Goal: Information Seeking & Learning: Learn about a topic

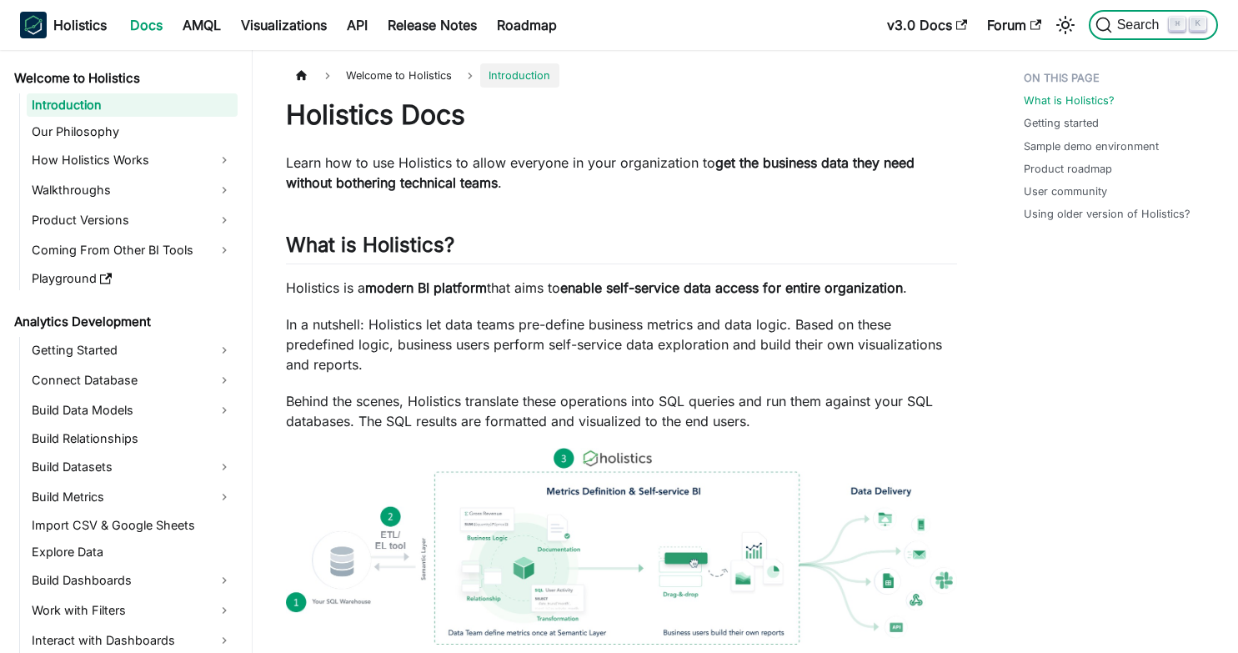
click at [1132, 28] on span "Search" at bounding box center [1141, 25] width 58 height 15
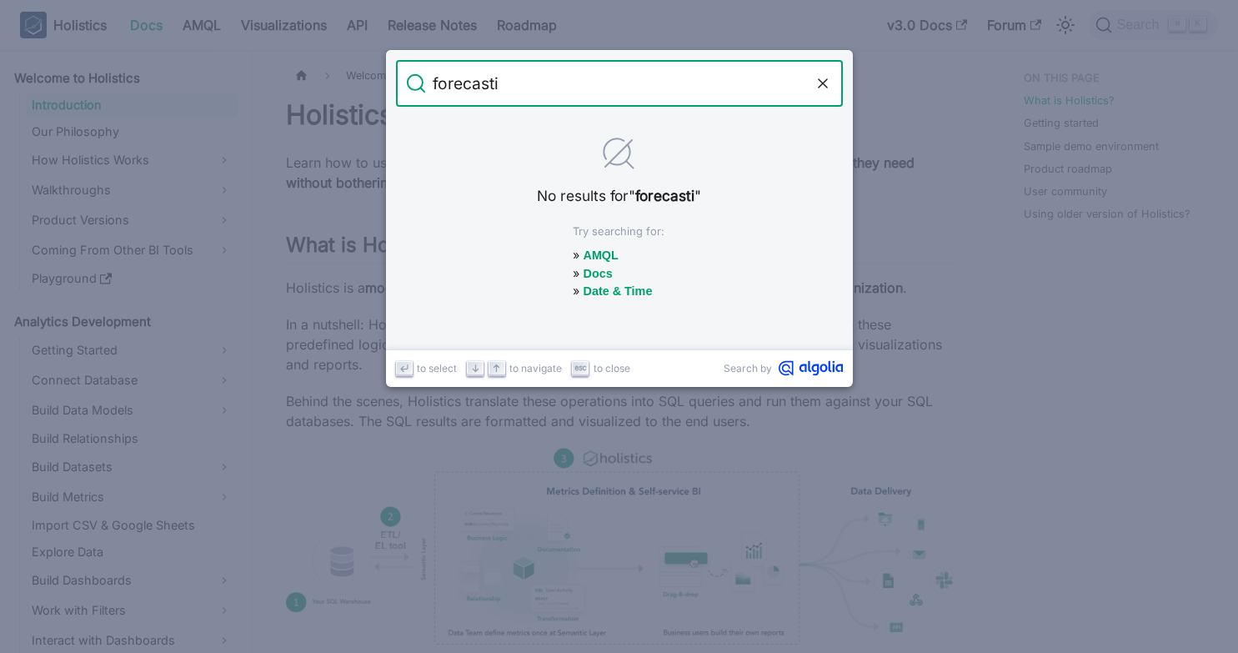
type input "forecast"
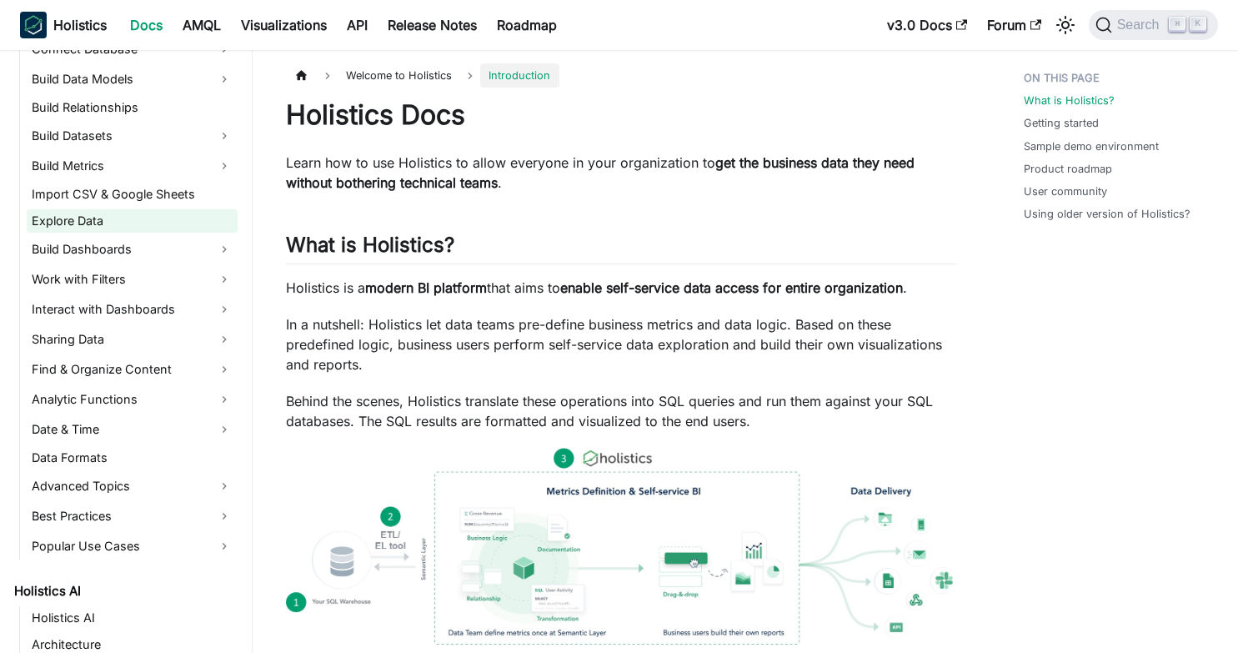
scroll to position [346, 0]
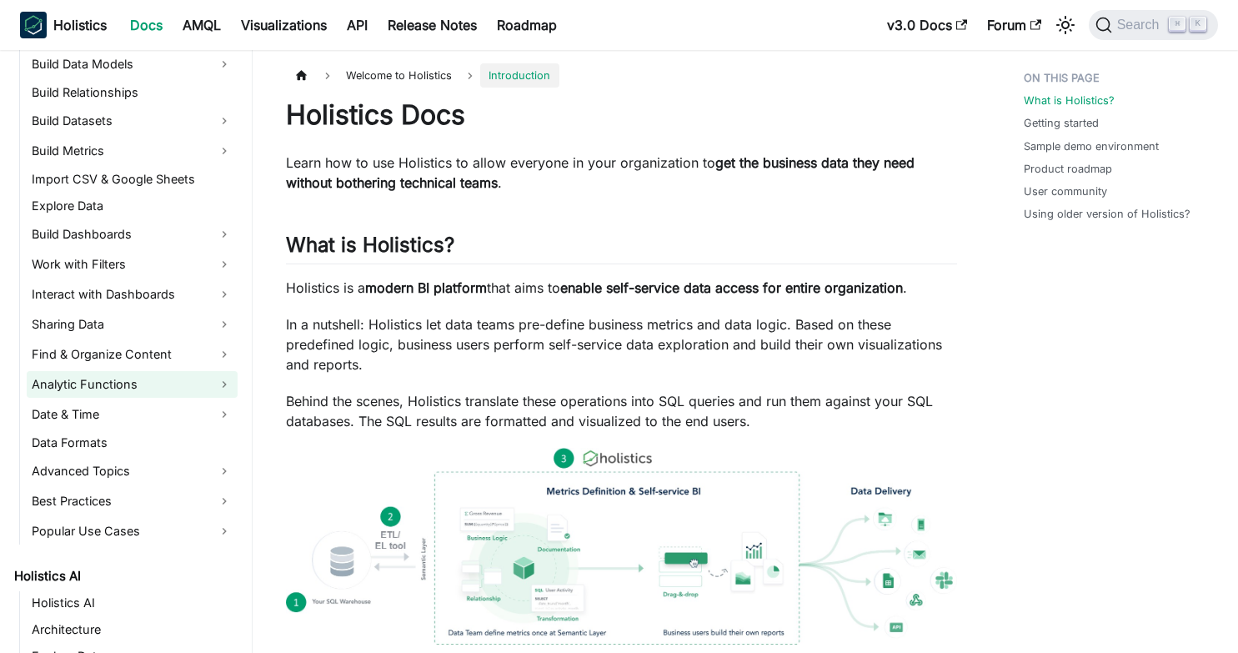
click at [176, 379] on link "Analytic Functions" at bounding box center [132, 384] width 211 height 27
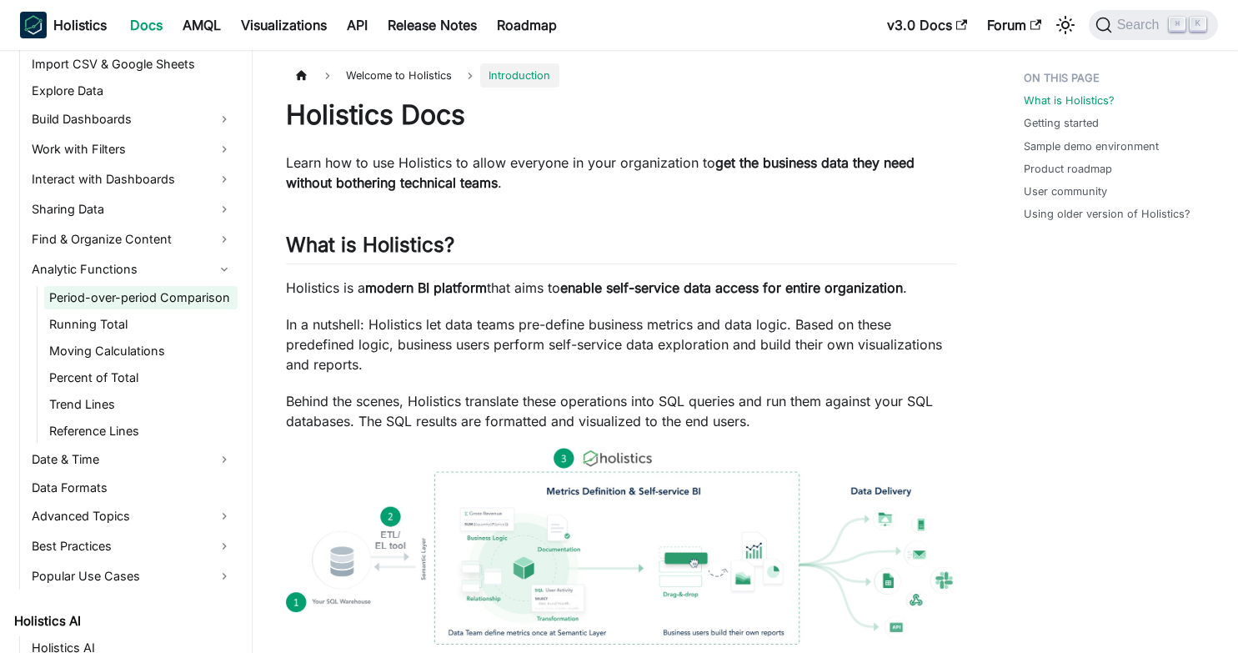
scroll to position [463, 0]
click at [146, 404] on link "Trend Lines" at bounding box center [140, 402] width 193 height 23
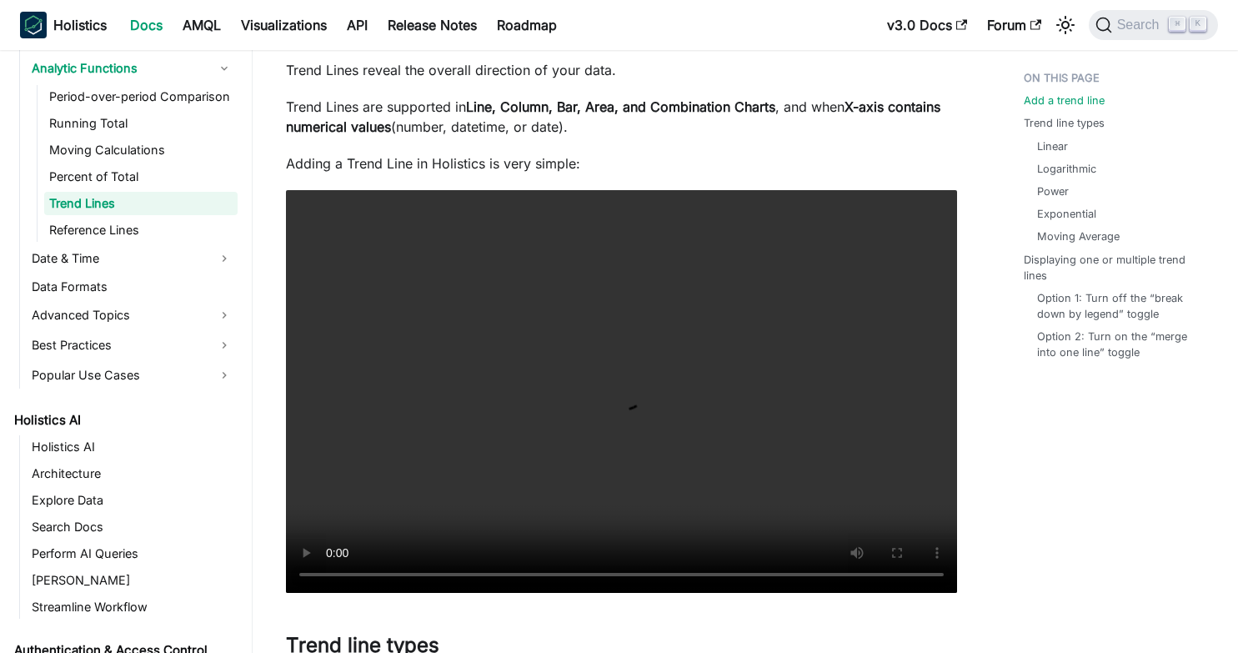
scroll to position [743, 0]
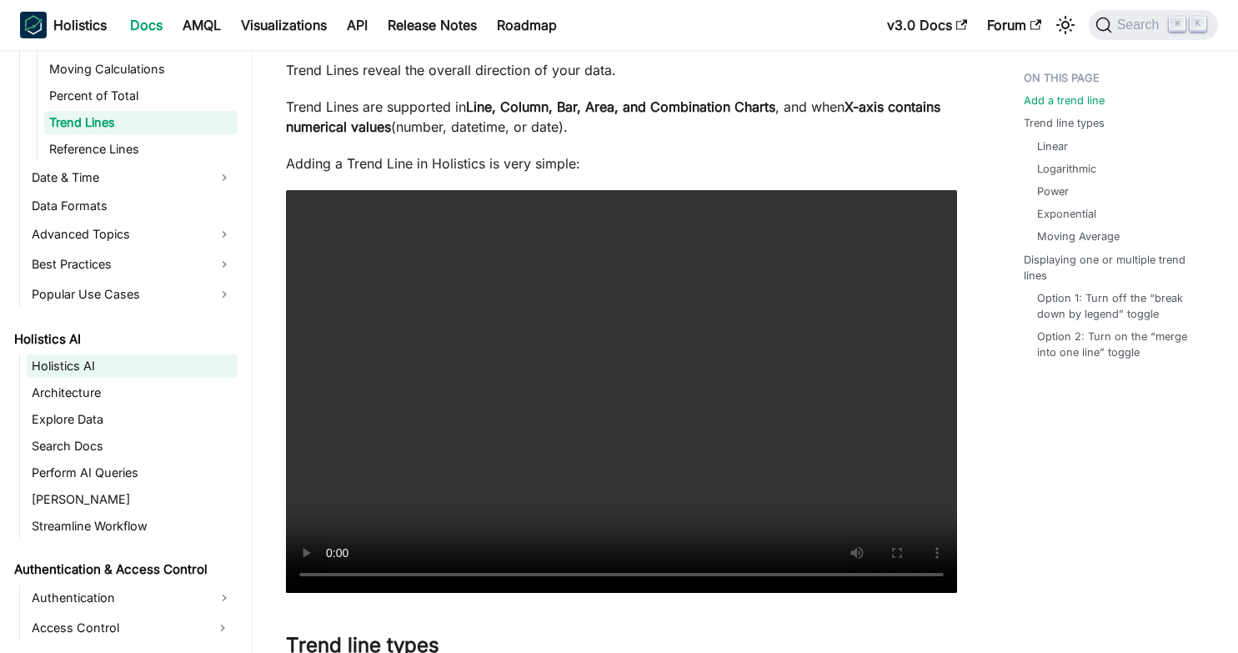
click at [66, 362] on link "Holistics AI" at bounding box center [132, 365] width 211 height 23
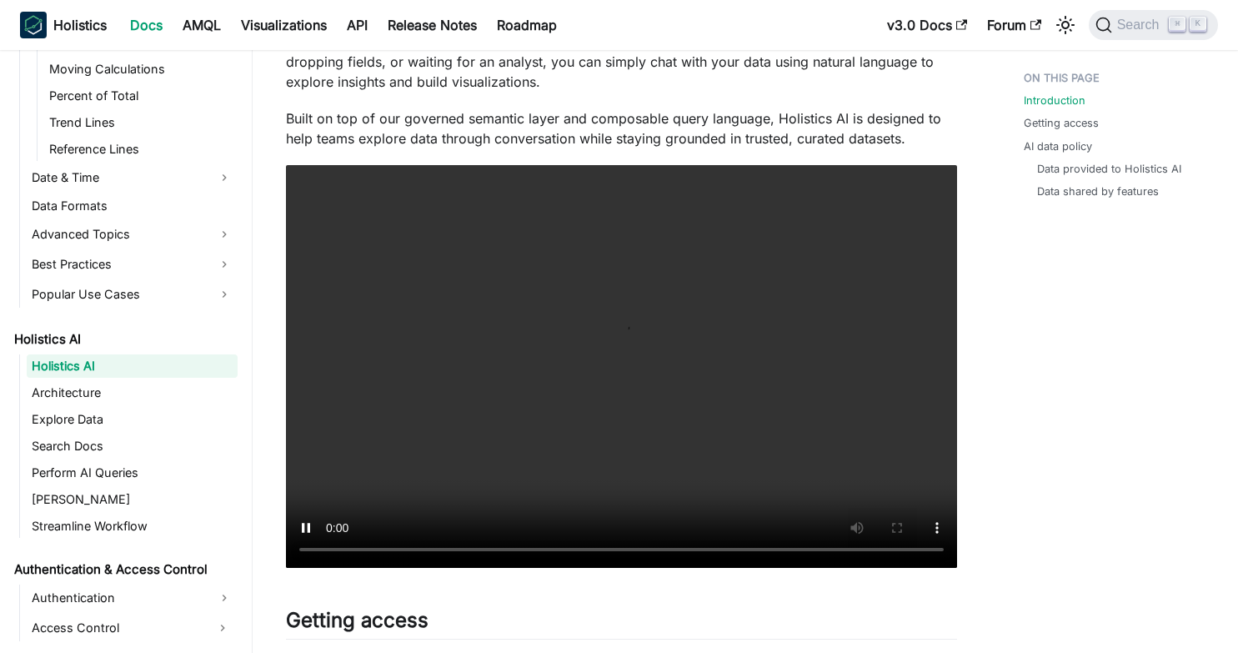
scroll to position [315, 0]
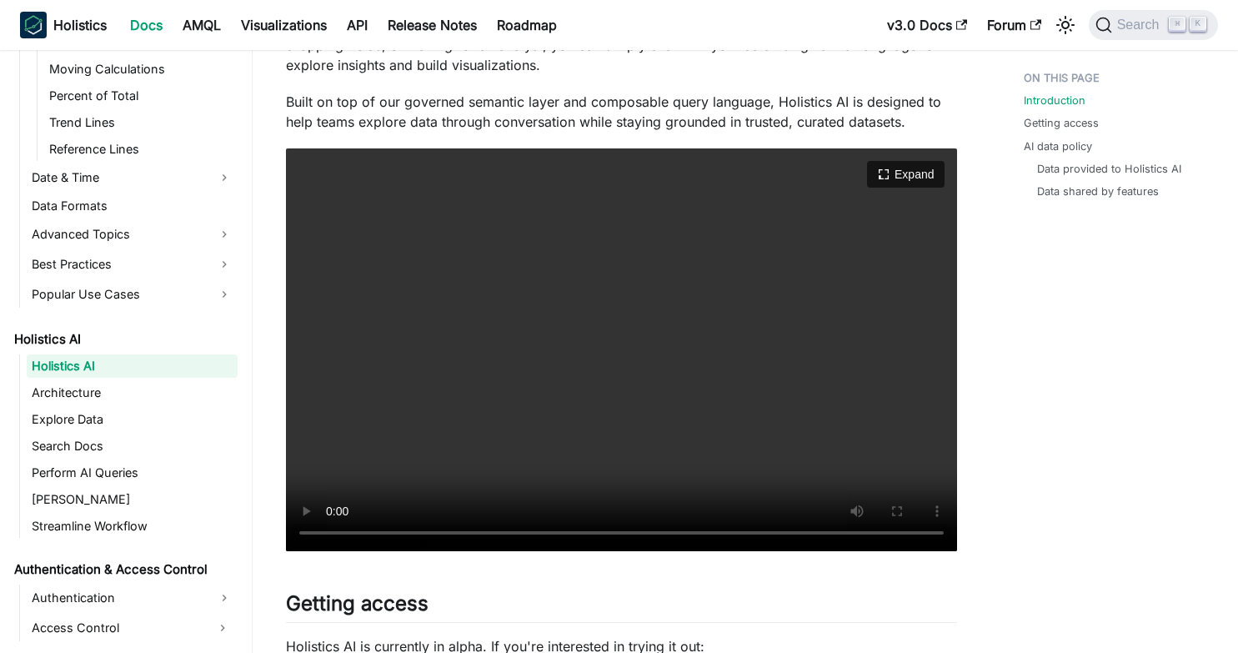
click at [527, 356] on video "Your browser does not support embedding video, but you can download it ." at bounding box center [621, 349] width 671 height 403
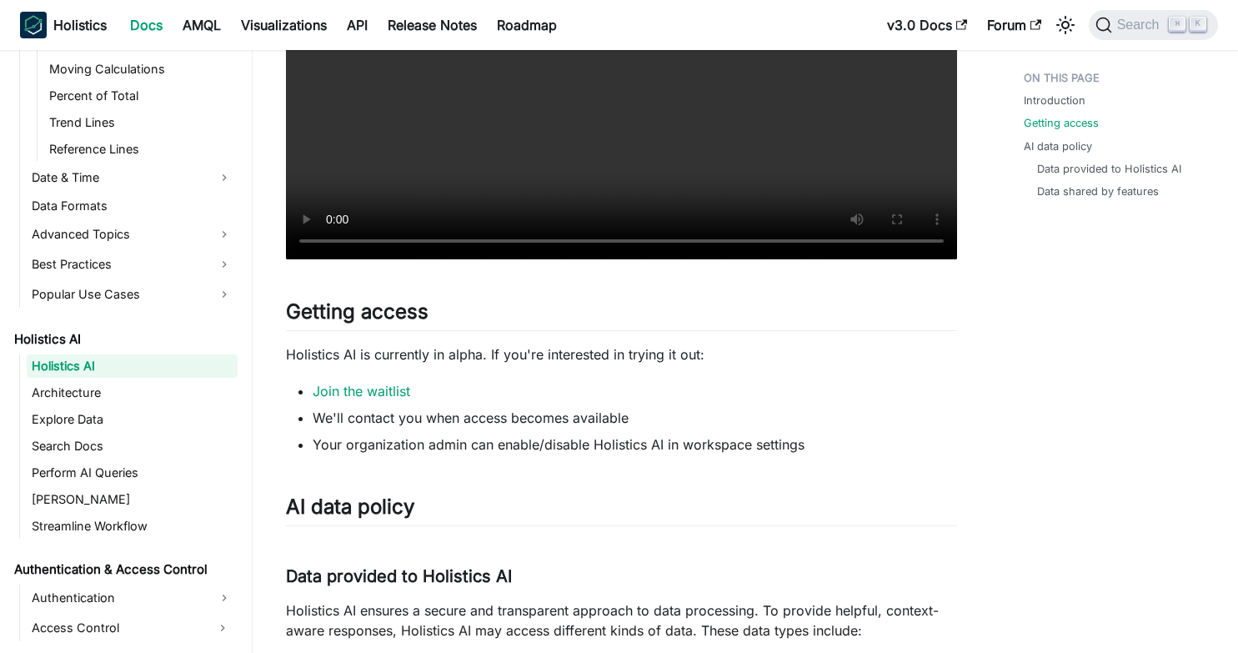
scroll to position [617, 0]
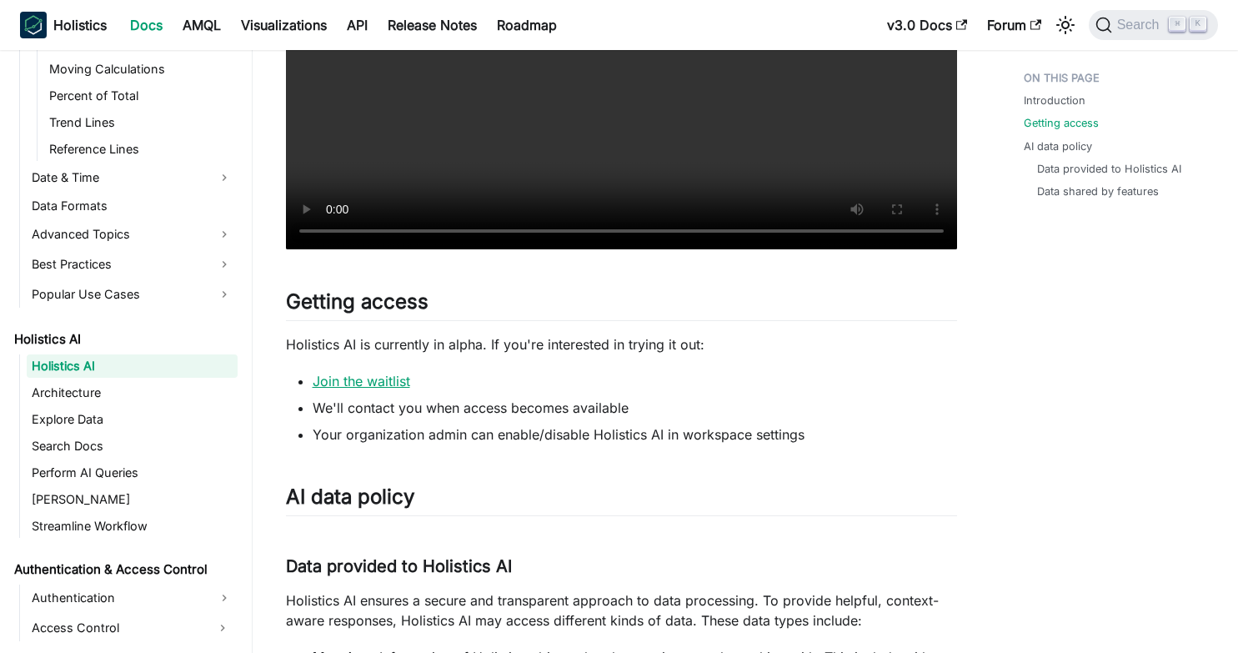
click at [343, 383] on link "Join the waitlist" at bounding box center [362, 381] width 98 height 17
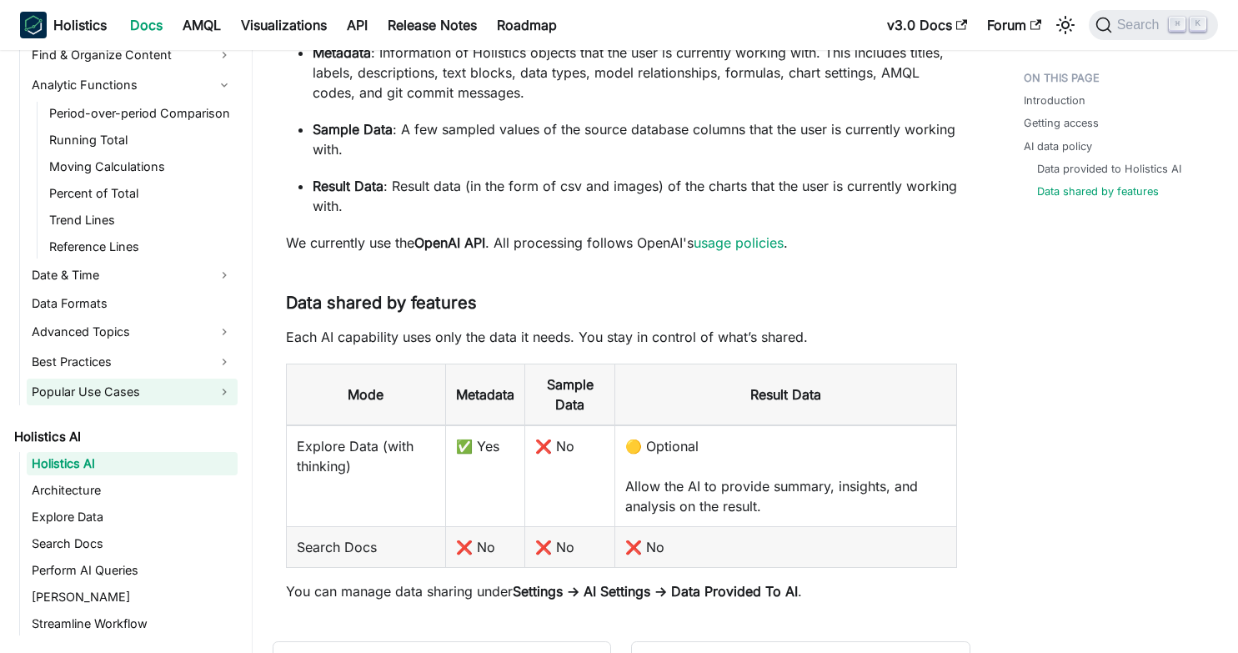
scroll to position [645, 0]
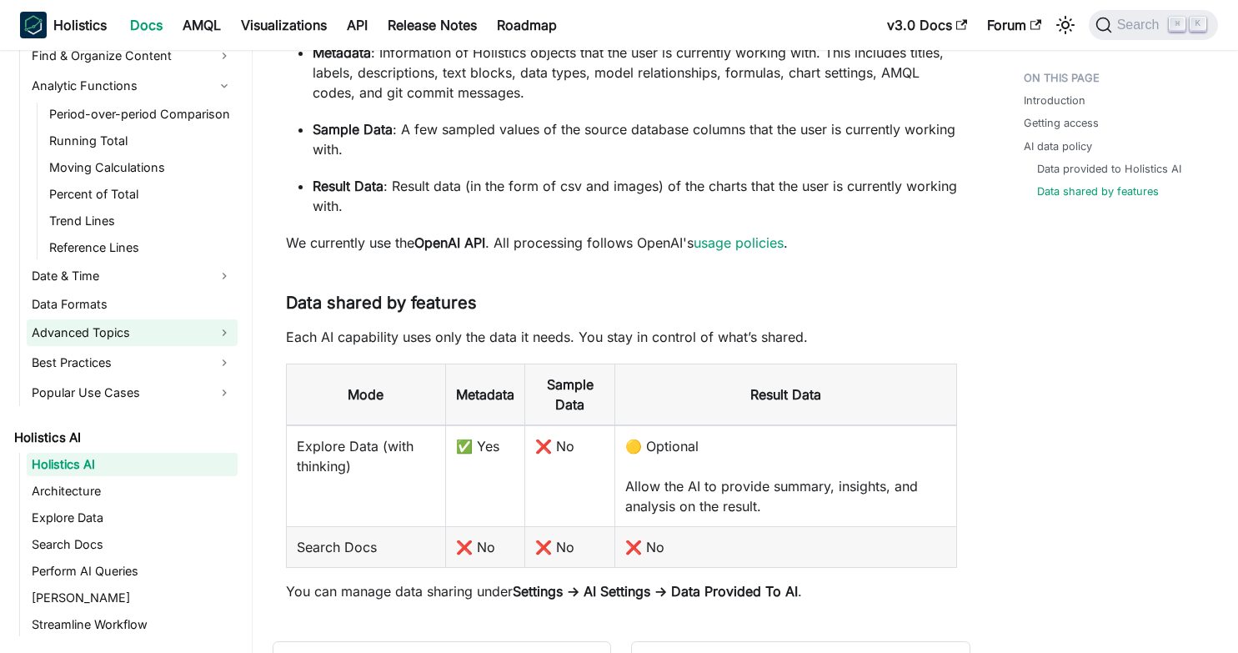
click at [103, 332] on link "Advanced Topics" at bounding box center [132, 332] width 211 height 27
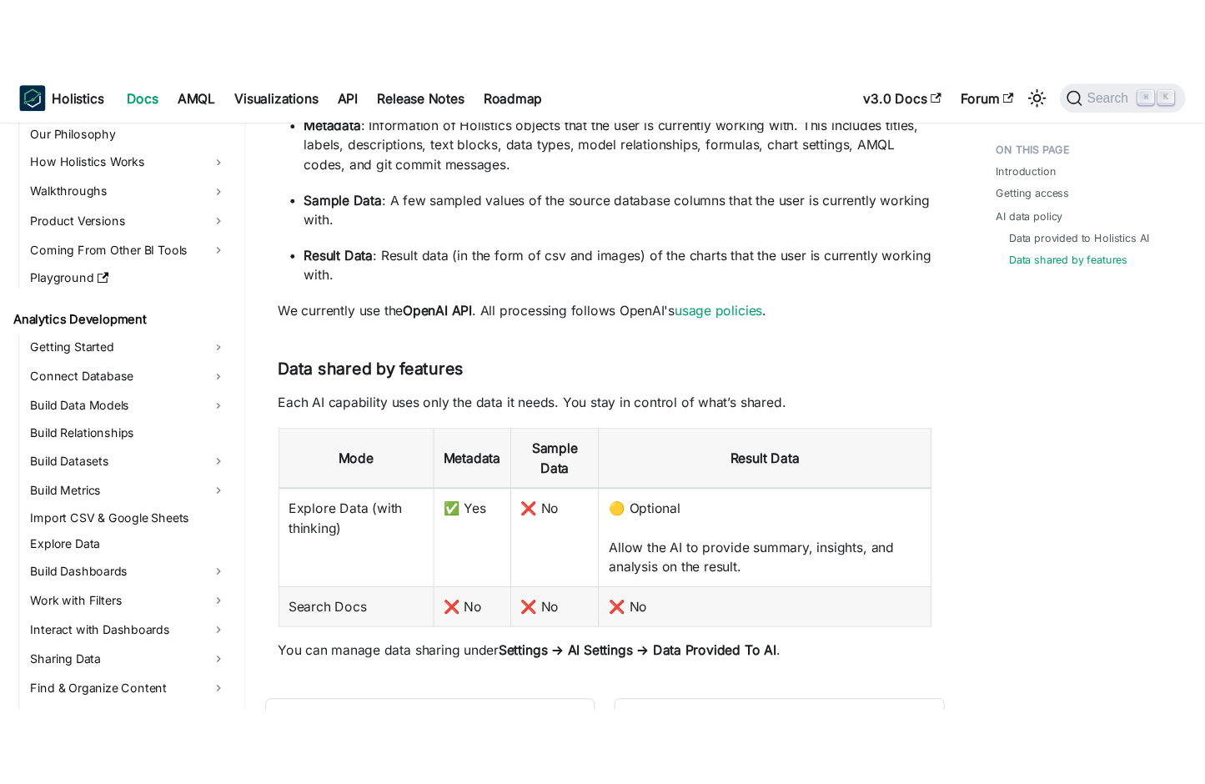
scroll to position [0, 0]
